Goal: Find specific page/section: Find specific page/section

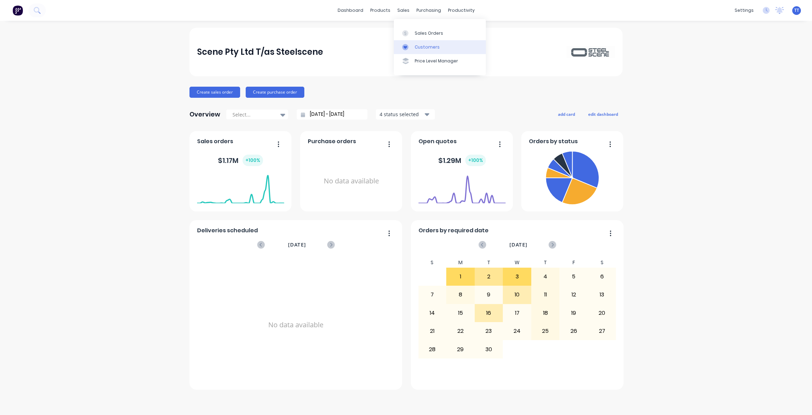
click at [427, 50] on div "Customers" at bounding box center [426, 47] width 25 height 6
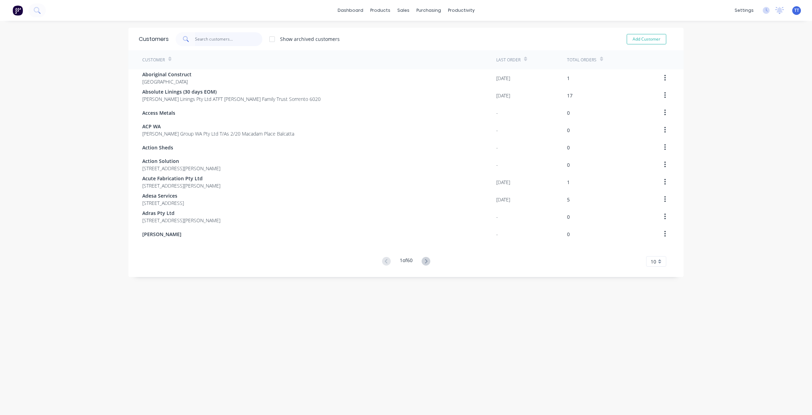
click at [239, 38] on input "text" at bounding box center [229, 39] width 68 height 14
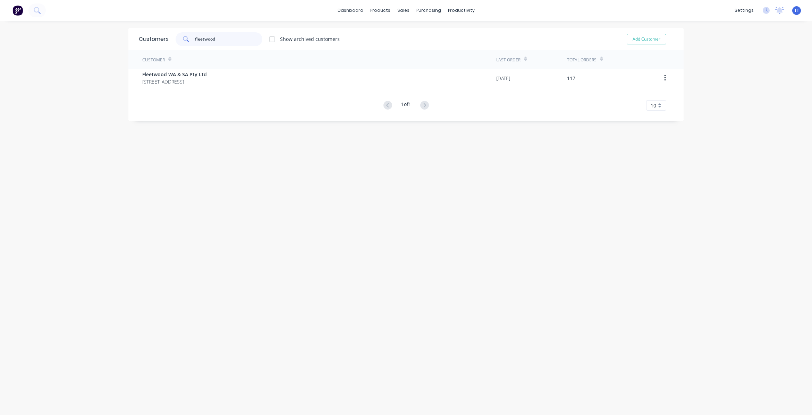
type input "fleetwood"
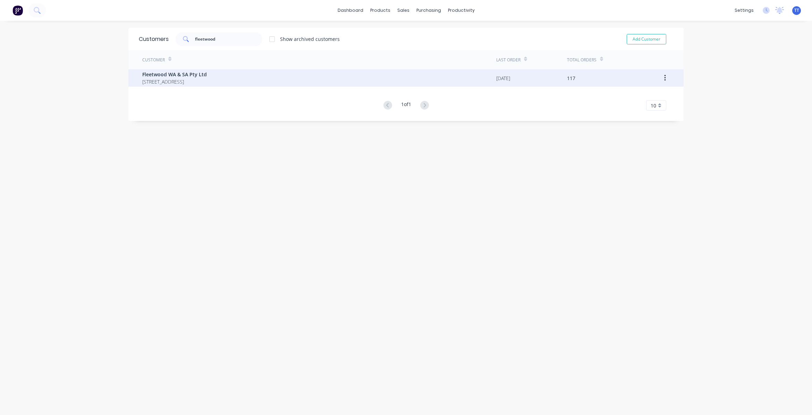
click at [179, 73] on span "Fleetwood WA & SA Pty Ltd" at bounding box center [174, 74] width 65 height 7
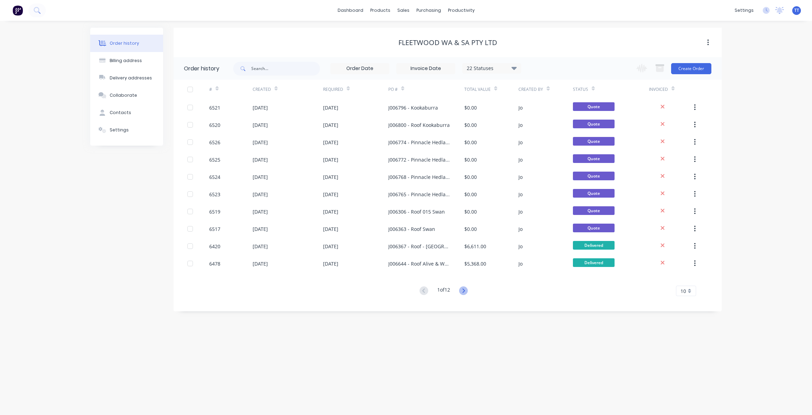
click at [464, 290] on icon at bounding box center [463, 291] width 2 height 4
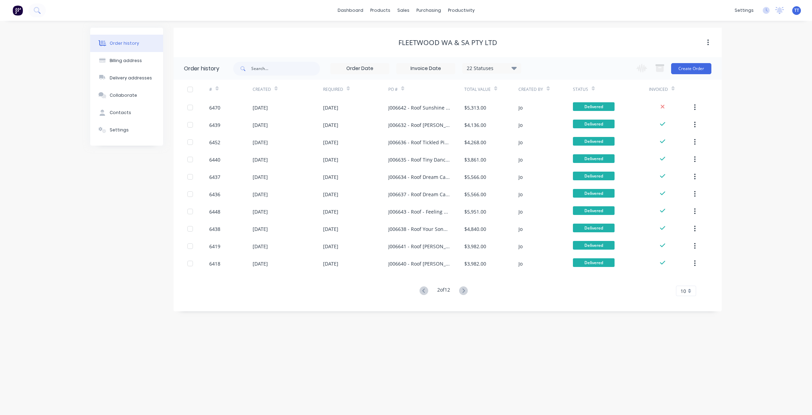
click at [464, 290] on icon at bounding box center [463, 291] width 2 height 4
click at [465, 290] on div "Order history Billing address Delivery addresses Collaborate Contacts Settings …" at bounding box center [406, 218] width 812 height 394
drag, startPoint x: 465, startPoint y: 290, endPoint x: 424, endPoint y: 292, distance: 41.0
click at [424, 292] on icon at bounding box center [423, 290] width 9 height 9
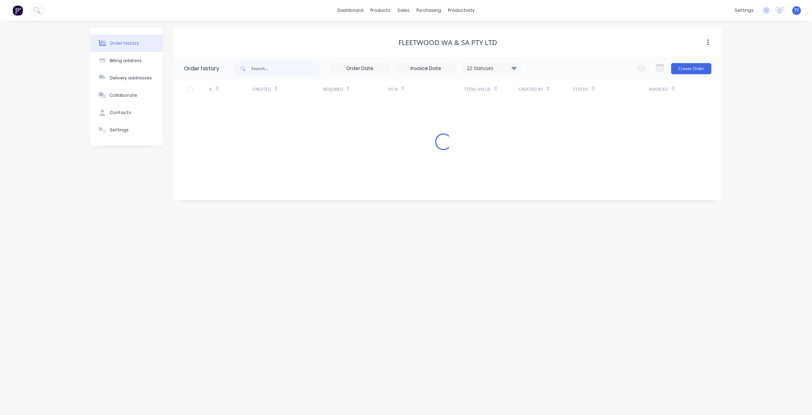
click at [424, 292] on div "Order history Billing address Delivery addresses Collaborate Contacts Settings …" at bounding box center [406, 218] width 812 height 394
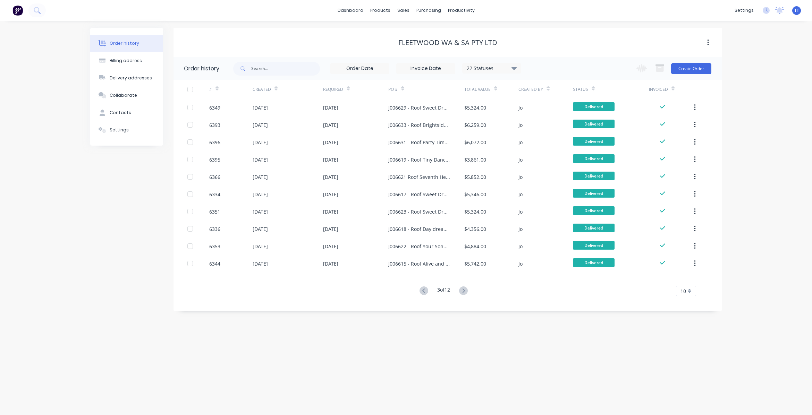
click at [424, 292] on icon at bounding box center [423, 290] width 9 height 9
